Goal: Transaction & Acquisition: Purchase product/service

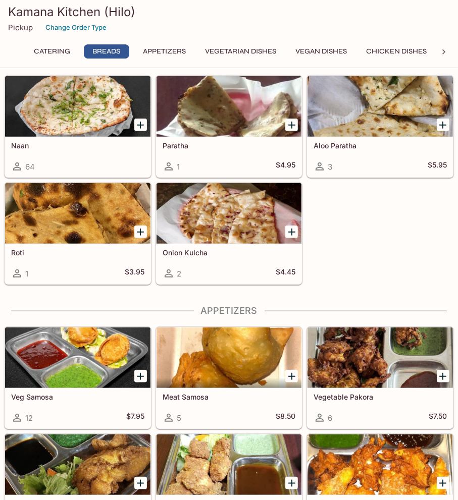
scroll to position [404, 0]
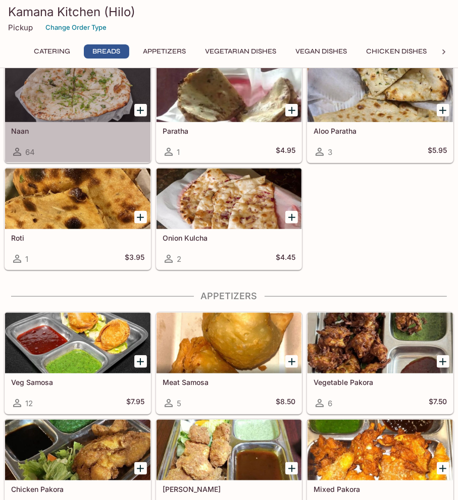
click at [101, 118] on div at bounding box center [77, 92] width 145 height 61
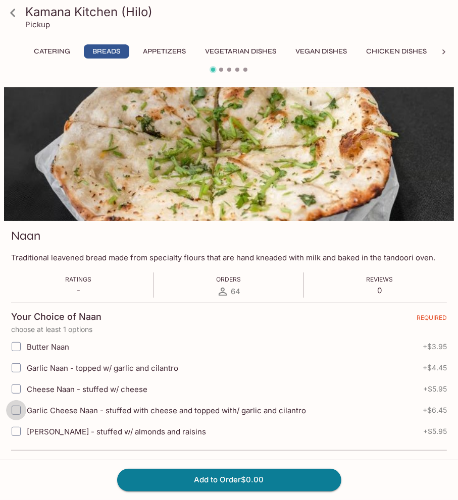
click at [16, 407] on input "Garlic Cheese Naan - stuffed with cheese and topped with/ garlic and cilantro" at bounding box center [16, 410] width 20 height 20
checkbox input "true"
click at [17, 349] on input "Butter Naan" at bounding box center [16, 346] width 20 height 20
checkbox input "true"
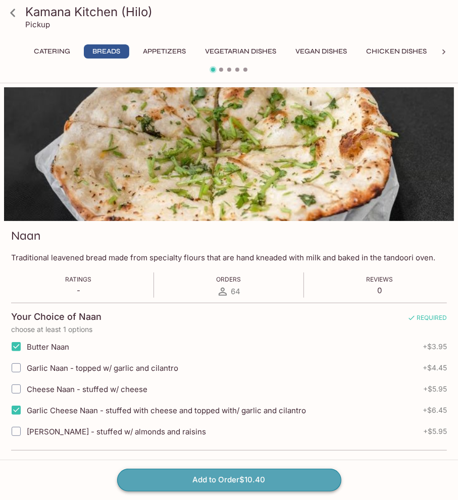
click at [198, 478] on button "Add to Order $10.40" at bounding box center [229, 480] width 224 height 22
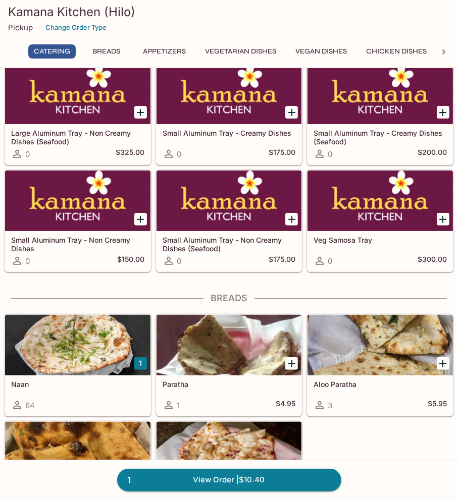
scroll to position [353, 0]
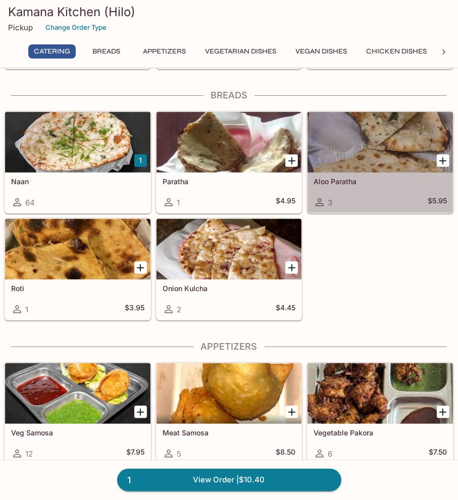
click at [374, 156] on div at bounding box center [379, 142] width 145 height 61
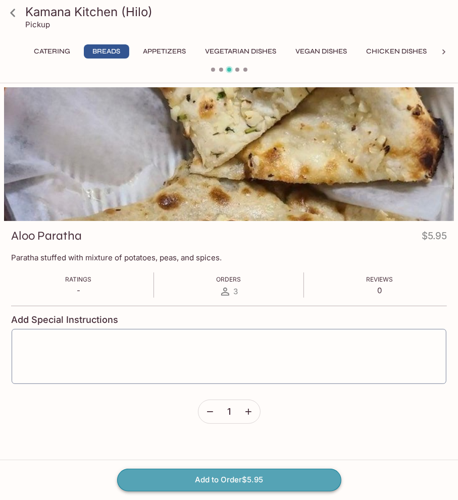
click at [238, 485] on button "Add to Order $5.95" at bounding box center [229, 480] width 224 height 22
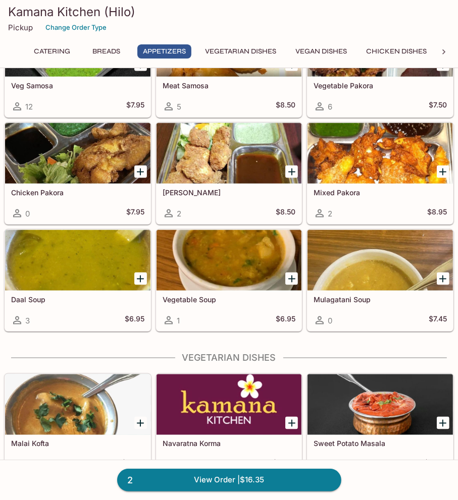
scroll to position [706, 0]
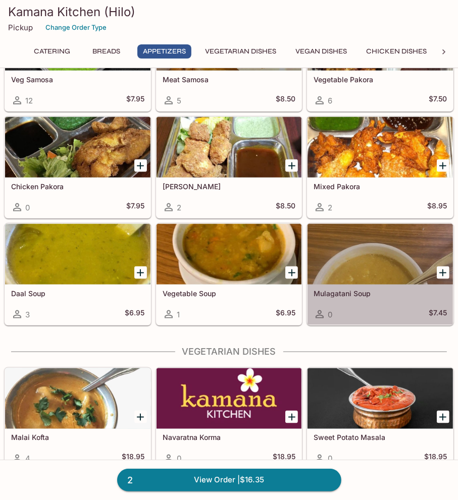
click at [388, 256] on div at bounding box center [379, 254] width 145 height 61
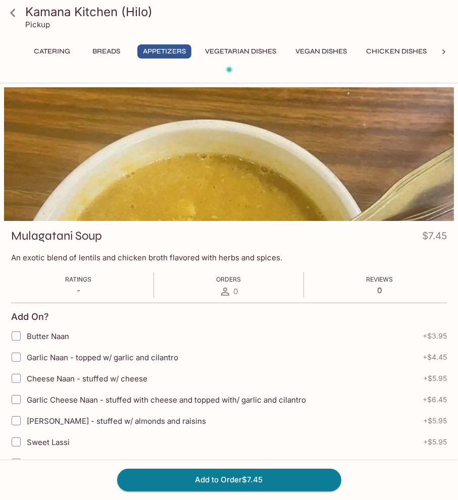
click at [15, 14] on icon at bounding box center [13, 13] width 18 height 18
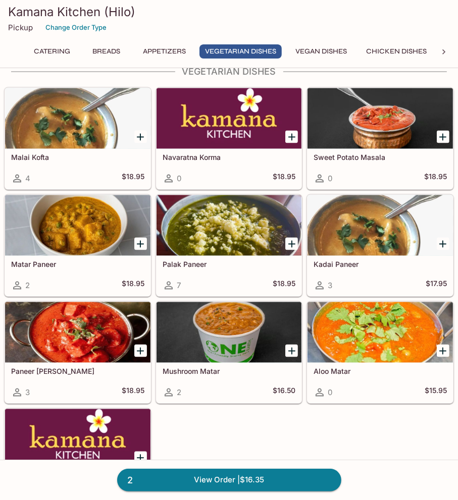
scroll to position [1009, 0]
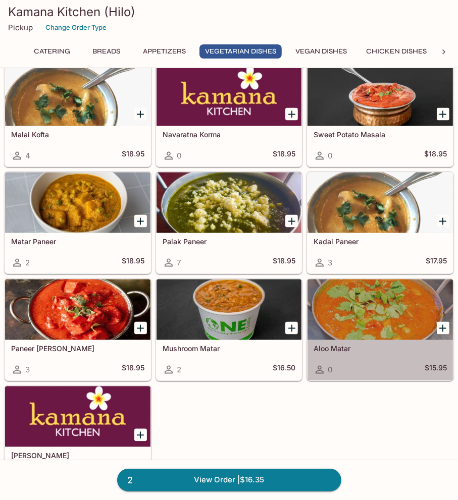
click at [363, 324] on div at bounding box center [379, 309] width 145 height 61
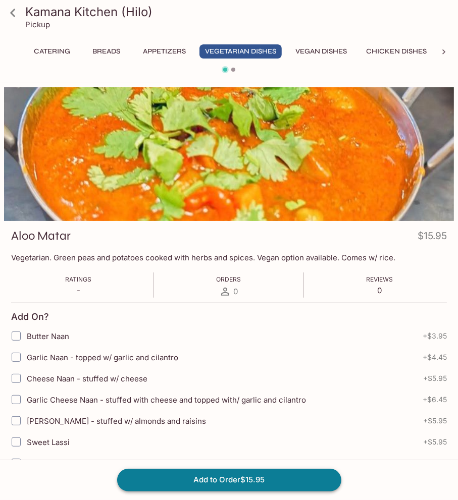
click at [236, 480] on button "Add to Order $15.95" at bounding box center [229, 480] width 224 height 22
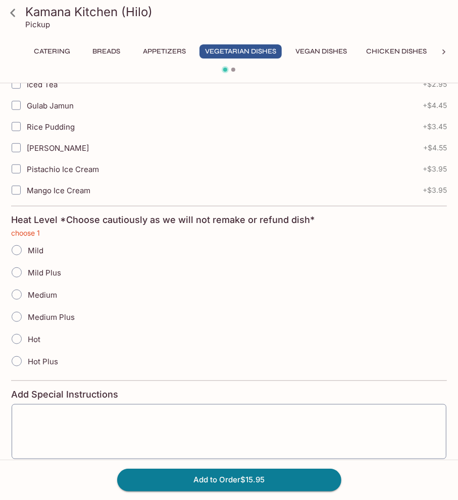
scroll to position [464, 0]
click at [15, 252] on input "Mild" at bounding box center [16, 249] width 21 height 21
radio input "true"
click at [212, 480] on button "Add to Order $15.95" at bounding box center [229, 480] width 224 height 22
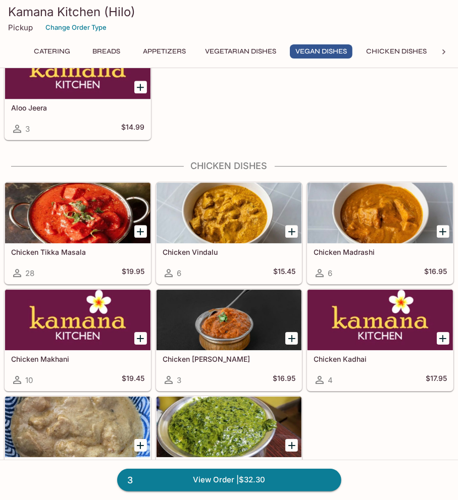
scroll to position [1665, 0]
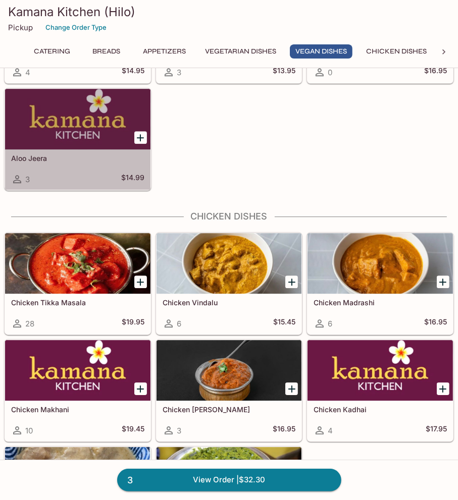
click at [75, 129] on div at bounding box center [77, 119] width 145 height 61
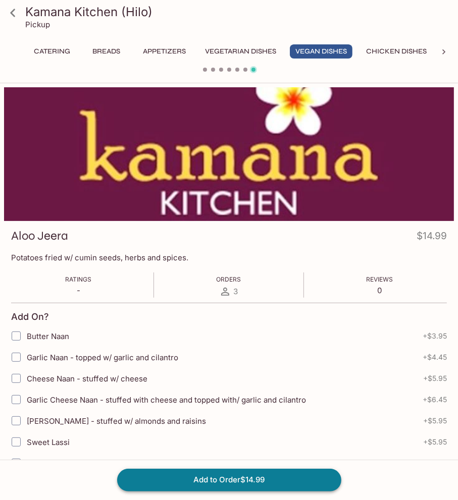
click at [295, 484] on button "Add to Order $14.99" at bounding box center [229, 480] width 224 height 22
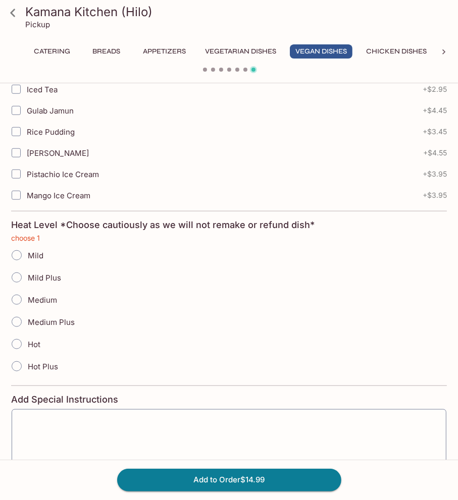
scroll to position [464, 0]
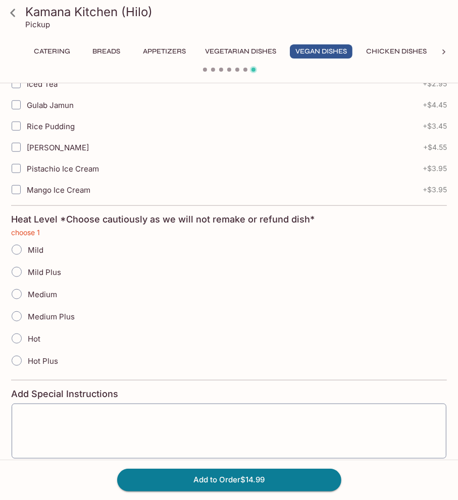
click at [30, 245] on span "Mild" at bounding box center [36, 250] width 16 height 10
click at [27, 243] on input "Mild" at bounding box center [16, 249] width 21 height 21
radio input "true"
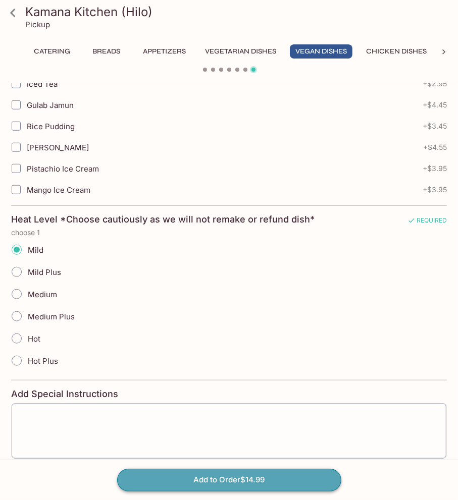
click at [232, 486] on button "Add to Order $14.99" at bounding box center [229, 480] width 224 height 22
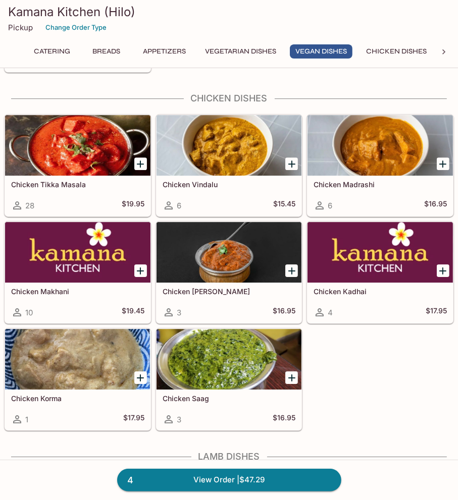
scroll to position [1816, 0]
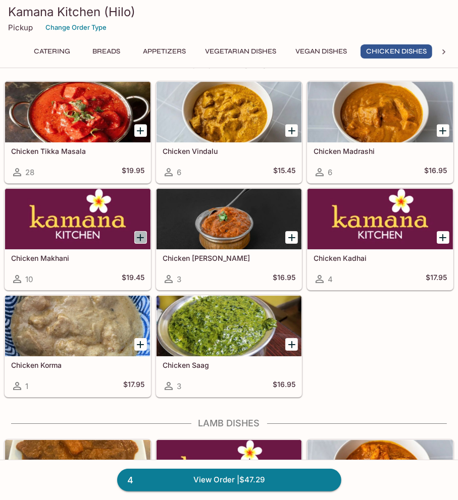
click at [139, 234] on icon "Add Chicken Makhani" at bounding box center [140, 238] width 12 height 12
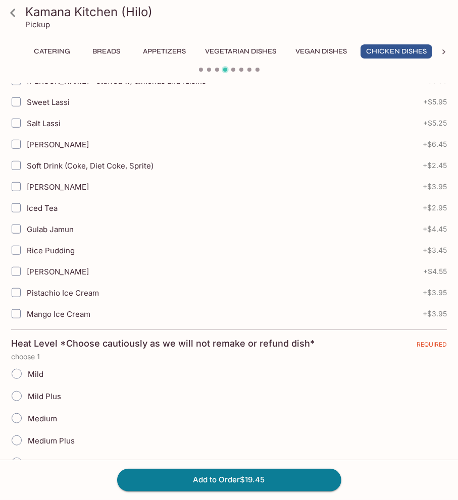
scroll to position [454, 0]
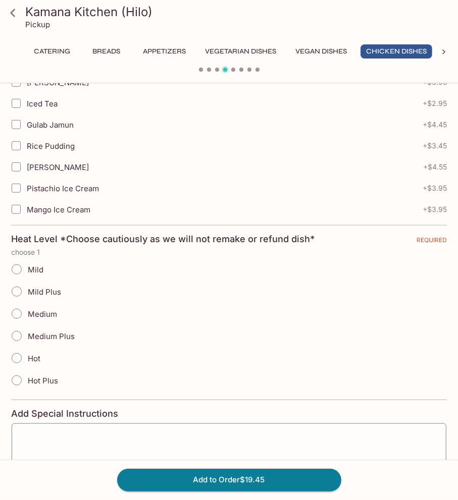
click at [17, 267] on input "Mild" at bounding box center [16, 269] width 21 height 21
radio input "true"
click at [231, 481] on button "Add to Order $19.45" at bounding box center [229, 480] width 224 height 22
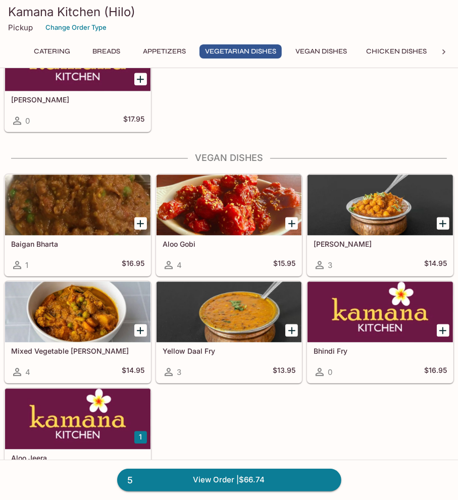
scroll to position [1211, 0]
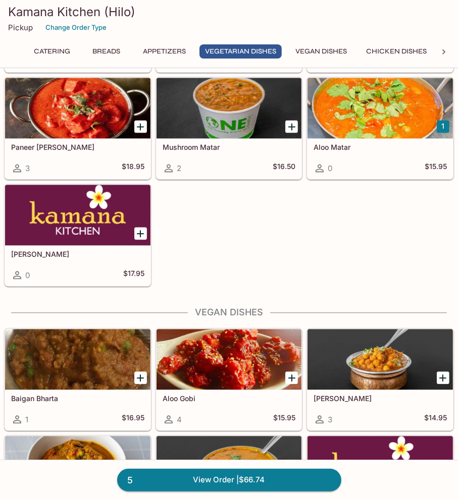
click at [214, 108] on div at bounding box center [228, 108] width 145 height 61
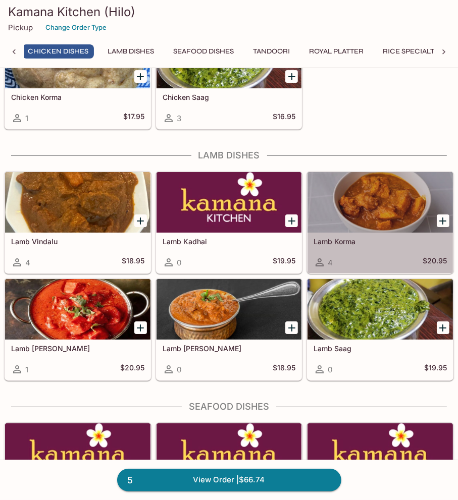
click at [365, 208] on div at bounding box center [379, 202] width 145 height 61
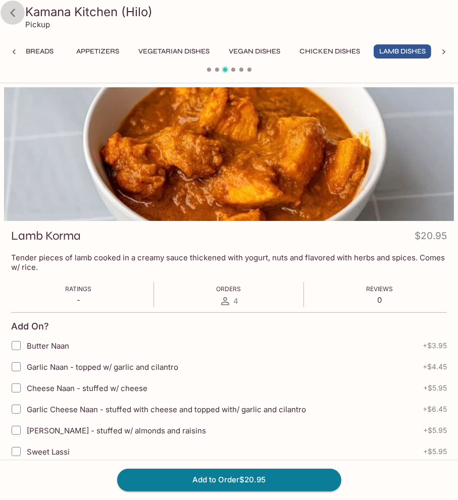
click at [14, 14] on icon at bounding box center [13, 13] width 18 height 18
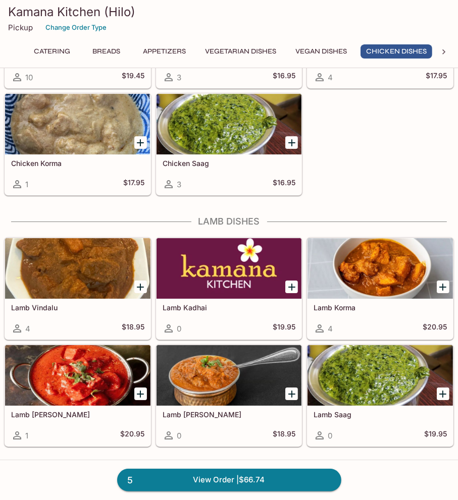
click at [64, 269] on div at bounding box center [77, 268] width 145 height 61
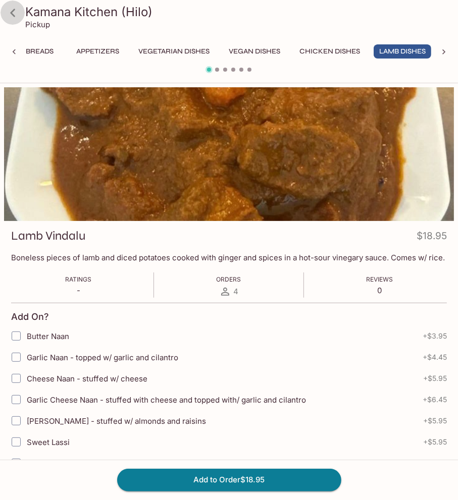
click at [12, 12] on icon at bounding box center [12, 13] width 5 height 8
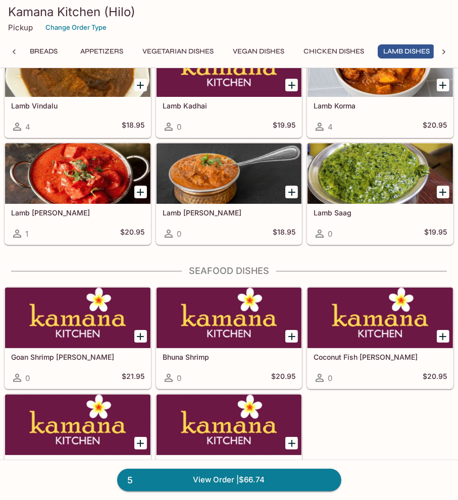
scroll to position [0, 67]
click at [223, 481] on link "5 View Order | $66.74" at bounding box center [229, 480] width 224 height 22
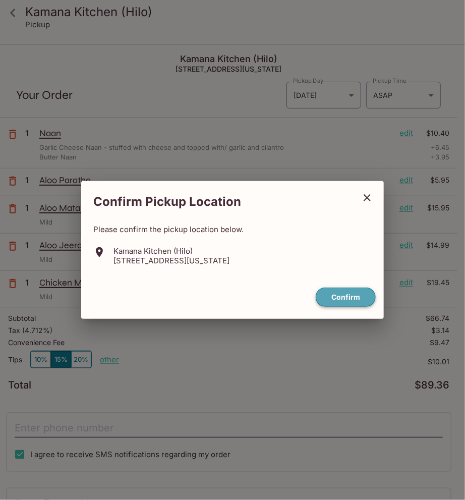
click at [348, 294] on button "Confirm" at bounding box center [346, 298] width 60 height 20
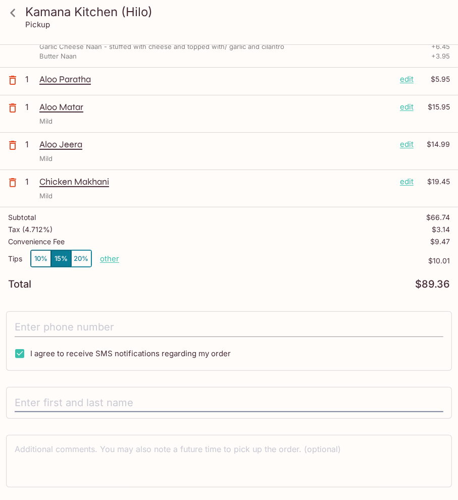
scroll to position [127, 0]
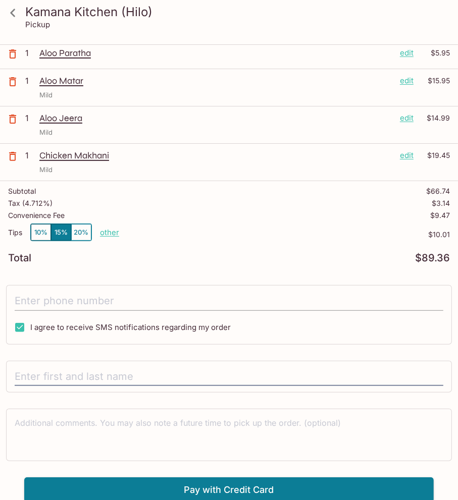
click at [76, 296] on input "tel" at bounding box center [229, 301] width 428 height 19
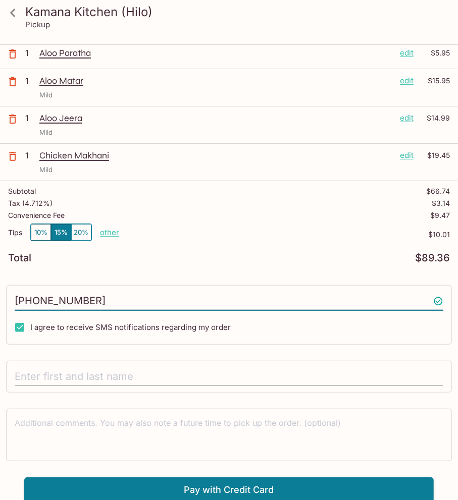
type input "[PHONE_NUMBER]"
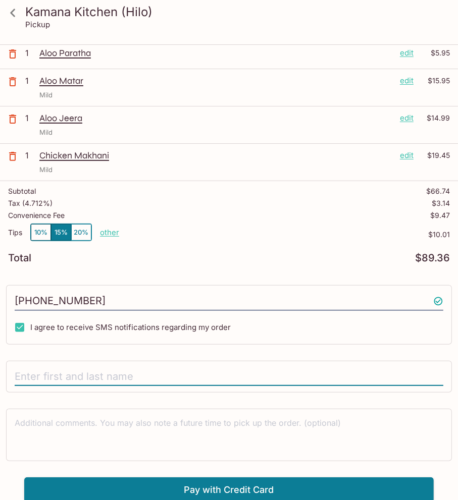
click at [49, 380] on input "text" at bounding box center [229, 376] width 428 height 19
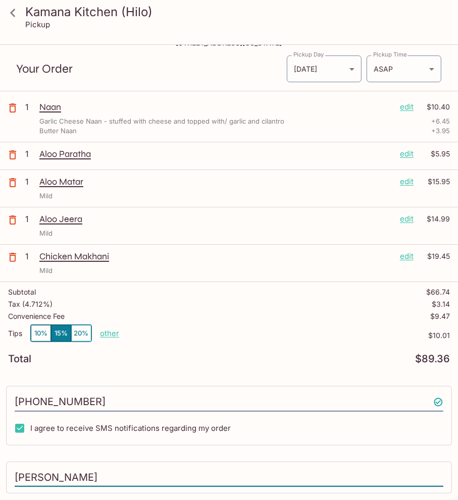
type input "[PERSON_NAME]"
click at [45, 331] on button "10%" at bounding box center [41, 333] width 20 height 17
click at [61, 332] on button "15%" at bounding box center [61, 333] width 20 height 17
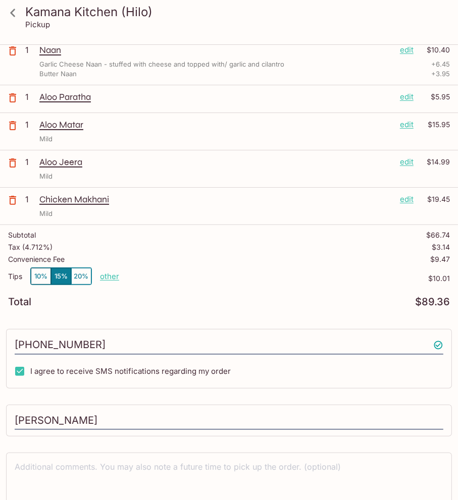
scroll to position [127, 0]
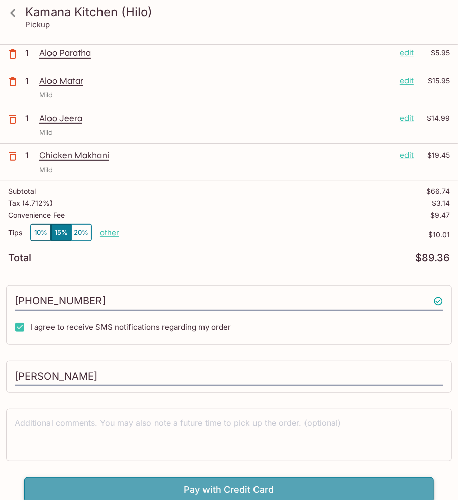
click at [232, 481] on button "Pay with Credit Card" at bounding box center [228, 489] width 409 height 25
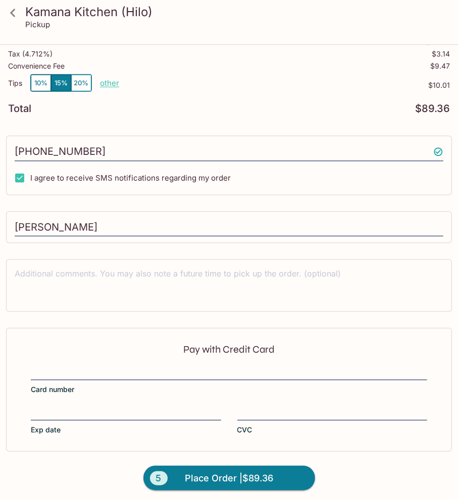
scroll to position [278, 0]
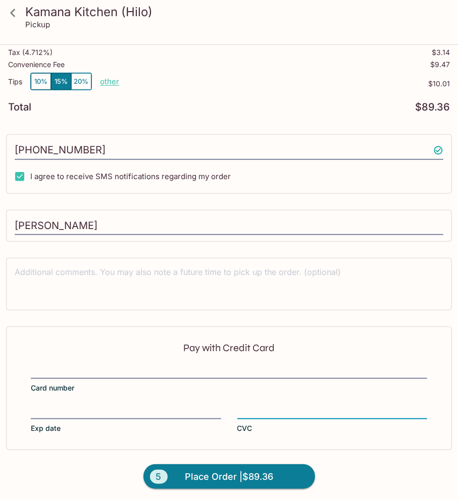
drag, startPoint x: 232, startPoint y: 475, endPoint x: 232, endPoint y: 469, distance: 6.1
click at [232, 473] on span "Place Order | $89.36" at bounding box center [229, 477] width 88 height 16
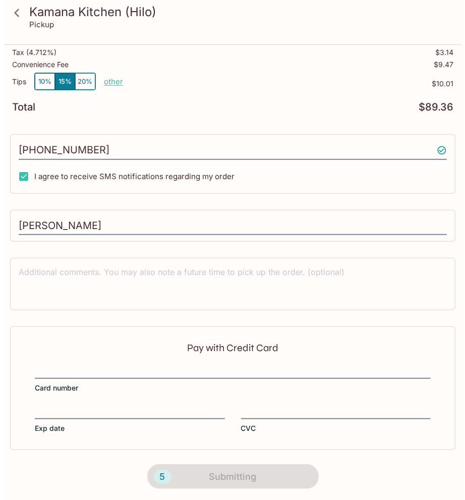
scroll to position [0, 0]
